Goal: Find contact information: Obtain details needed to contact an individual or organization

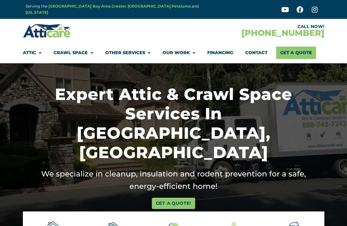
click at [259, 53] on link "Contact" at bounding box center [256, 53] width 22 height 12
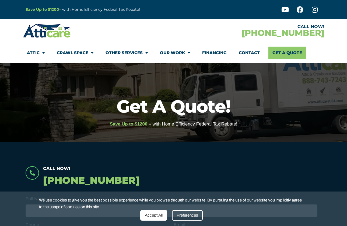
click at [250, 52] on link "Contact" at bounding box center [249, 53] width 21 height 12
click at [247, 51] on link "Contact" at bounding box center [249, 53] width 21 height 12
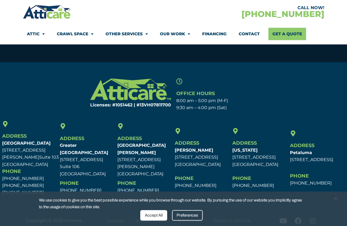
scroll to position [363, 0]
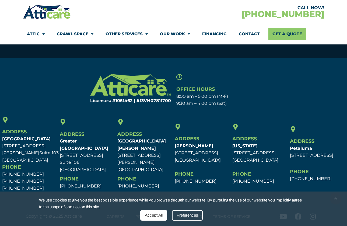
click at [157, 217] on div "Accept All" at bounding box center [153, 215] width 27 height 11
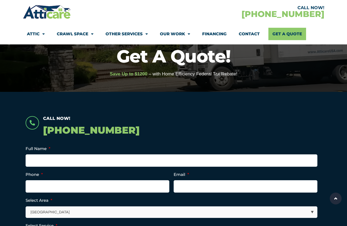
scroll to position [0, 0]
